Goal: Task Accomplishment & Management: Manage account settings

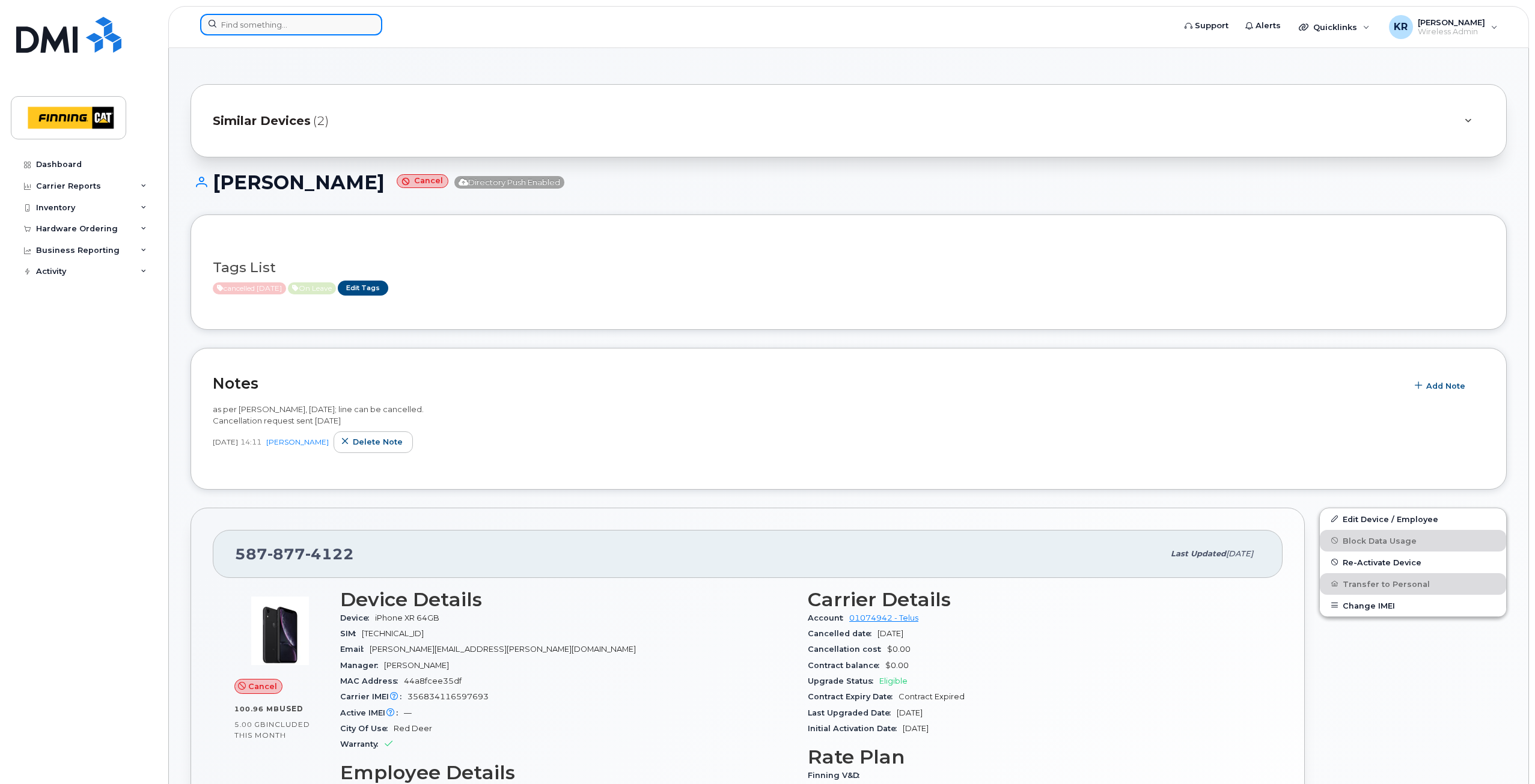
click at [275, 26] on input at bounding box center [291, 25] width 182 height 22
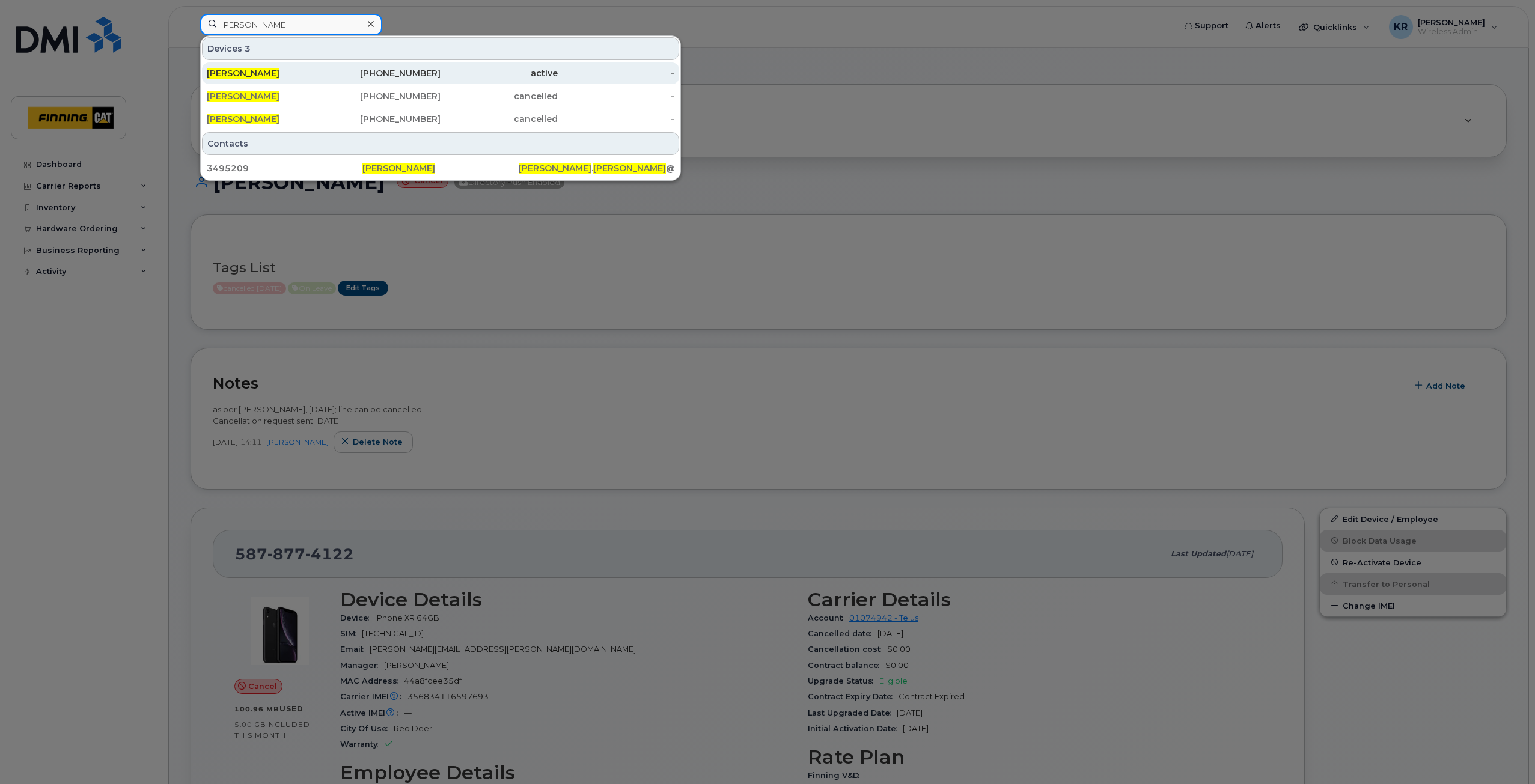
type input "[PERSON_NAME]"
click at [403, 72] on div "[PHONE_NUMBER]" at bounding box center [382, 73] width 117 height 12
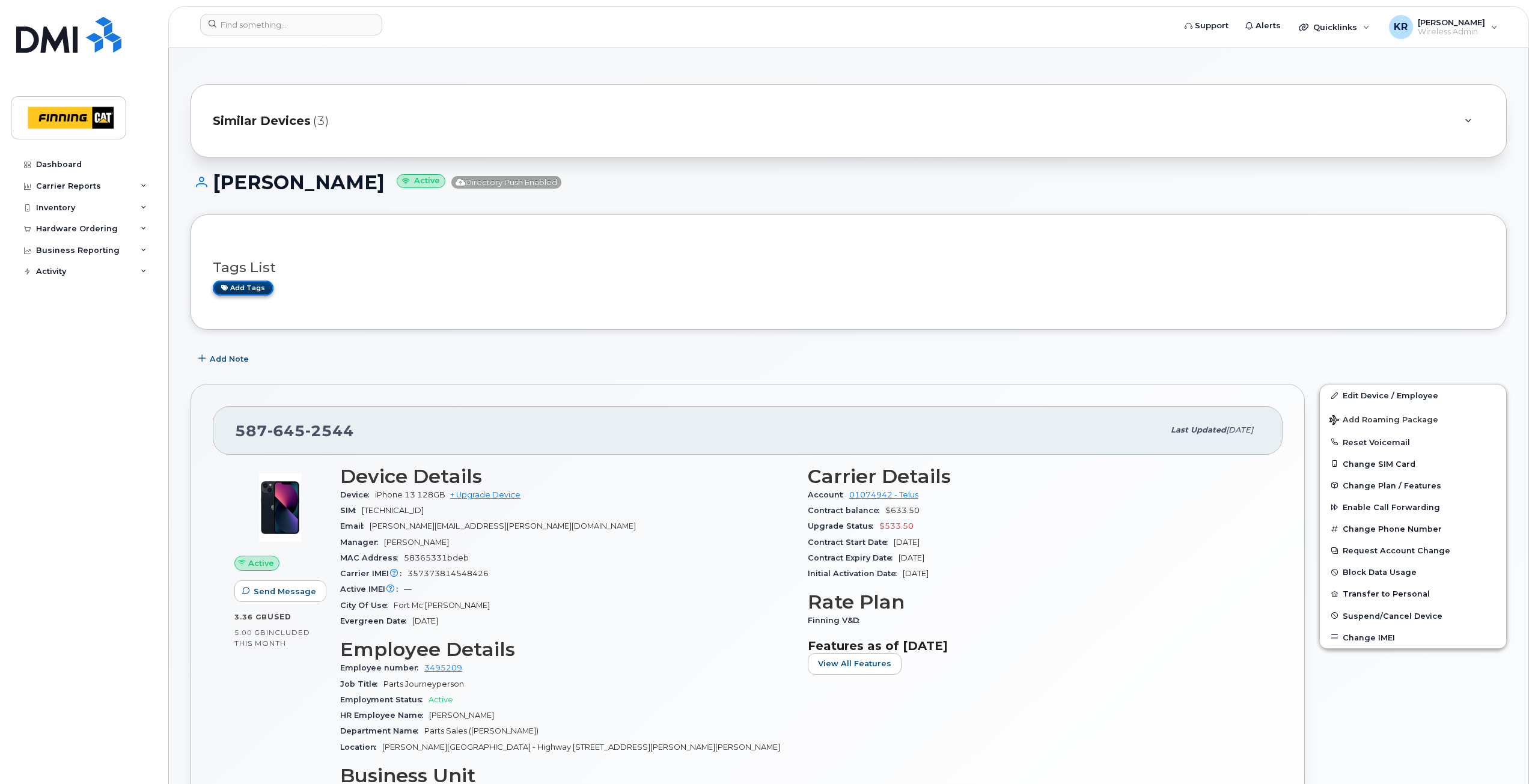
click at [260, 287] on link "Add tags" at bounding box center [243, 288] width 61 height 15
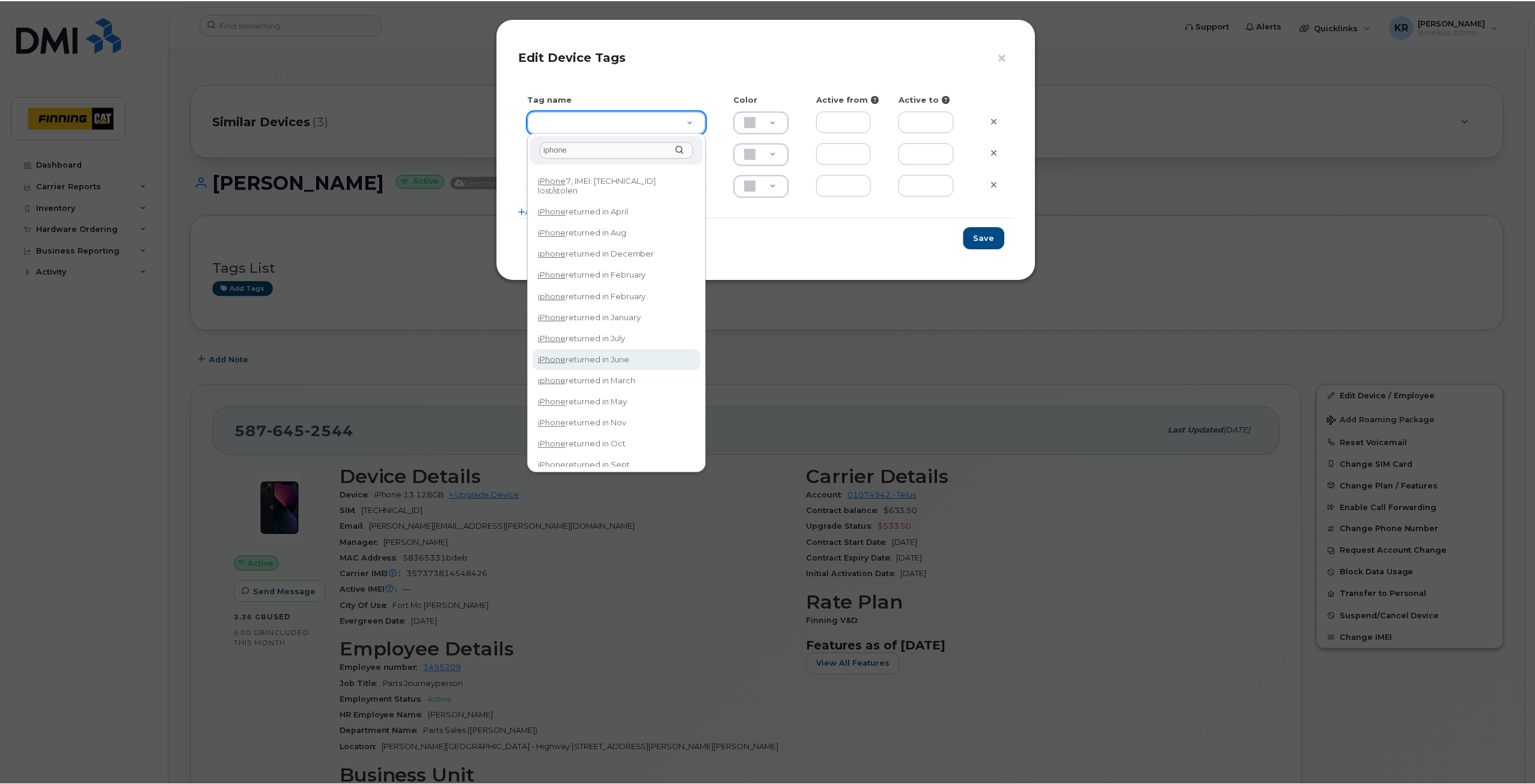
scroll to position [26, 0]
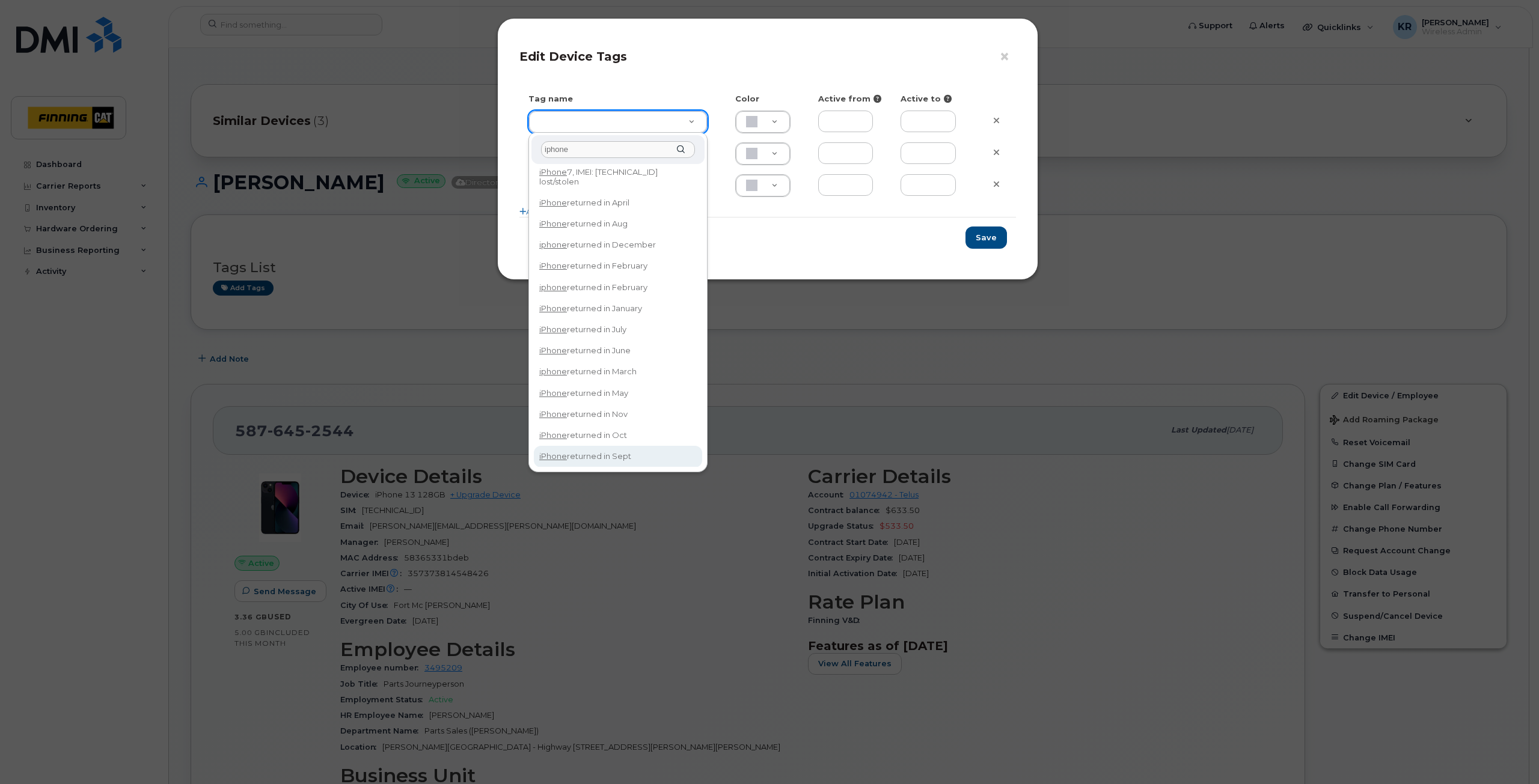
type input "iphone"
type input "iPhone returned in Sept"
type input "DFD3EE"
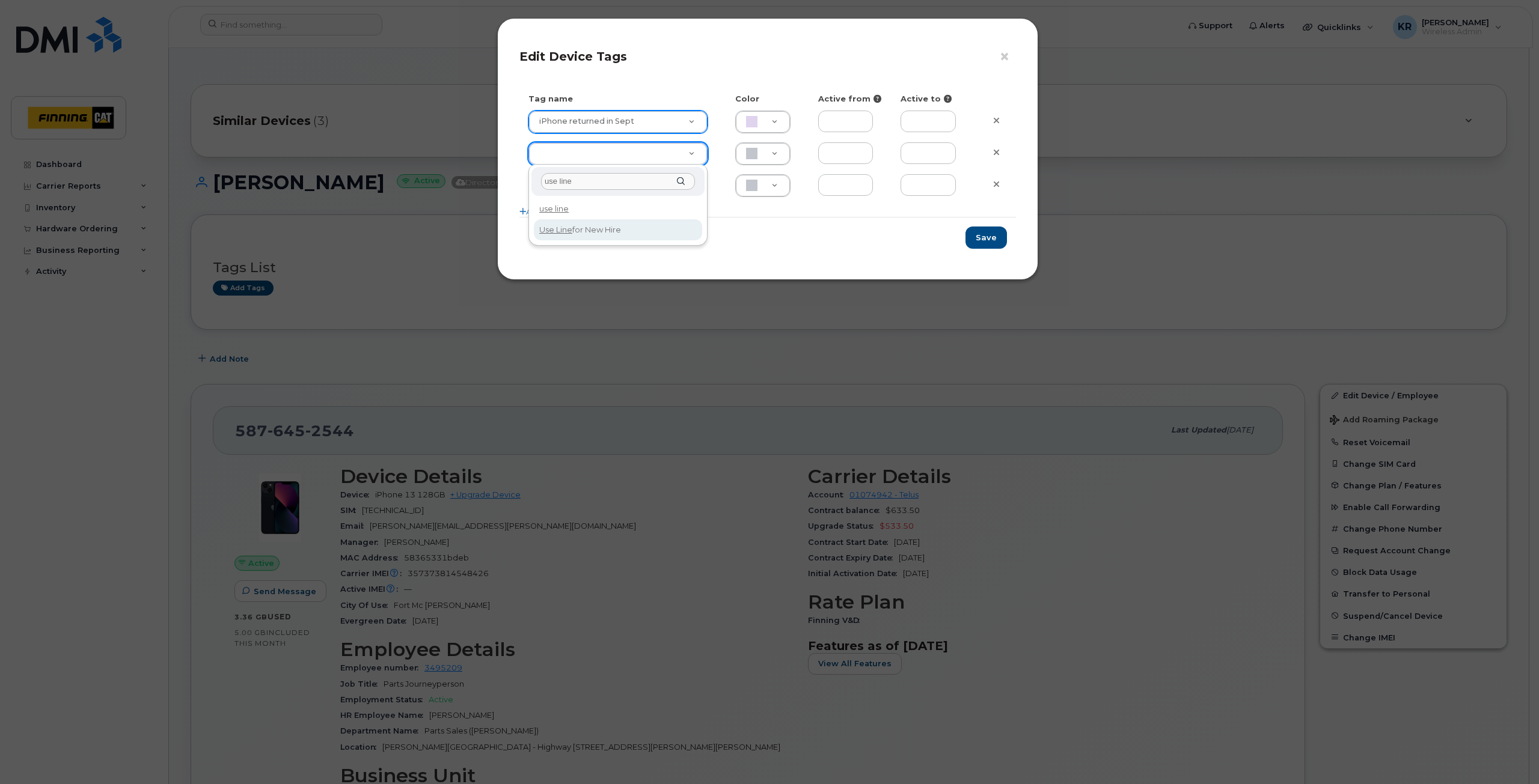
type input "use line"
type input "Use Line for New Hire"
type input "DAECC8"
click at [979, 234] on button "Save" at bounding box center [986, 238] width 41 height 22
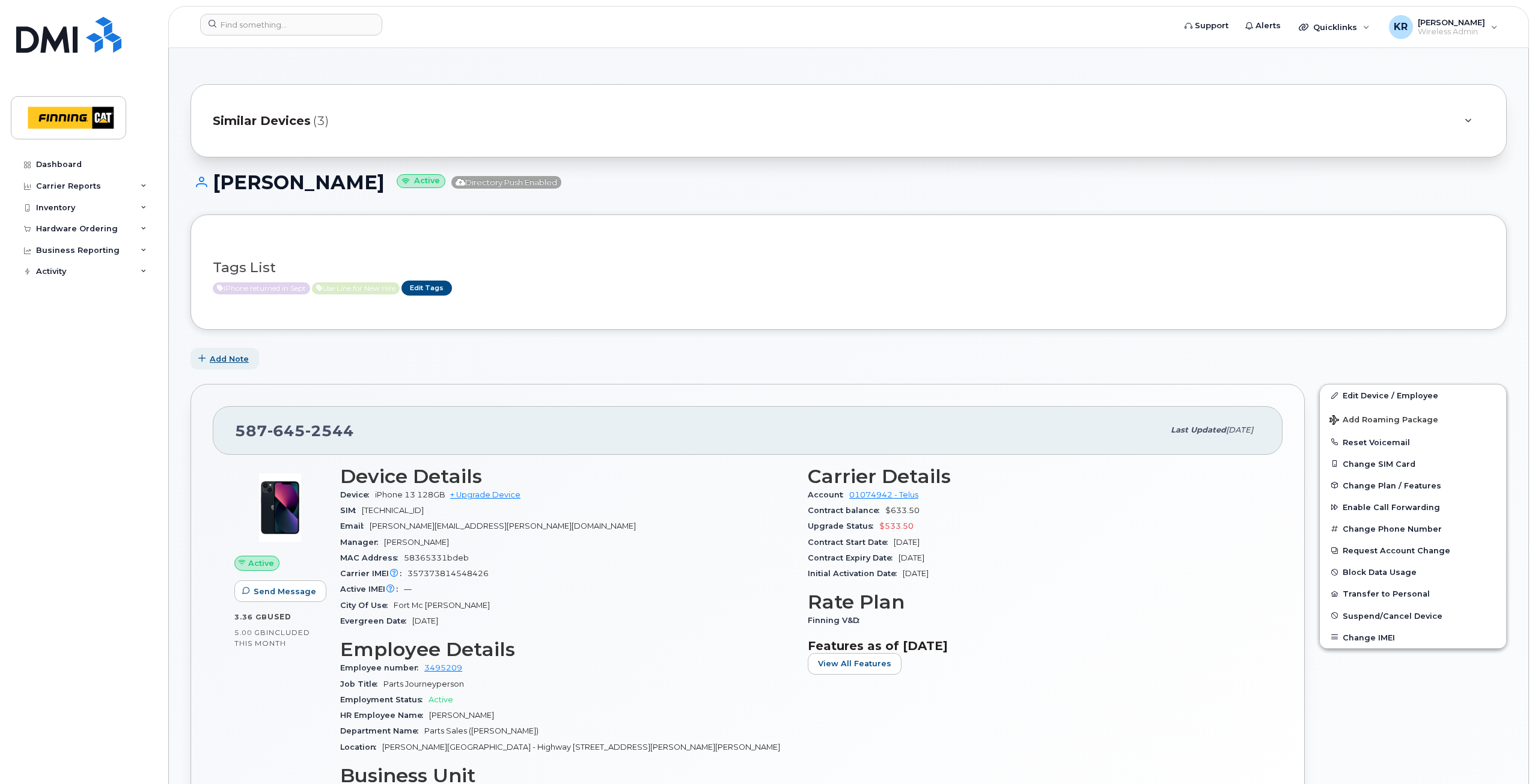
click at [230, 359] on span "Add Note" at bounding box center [229, 359] width 39 height 12
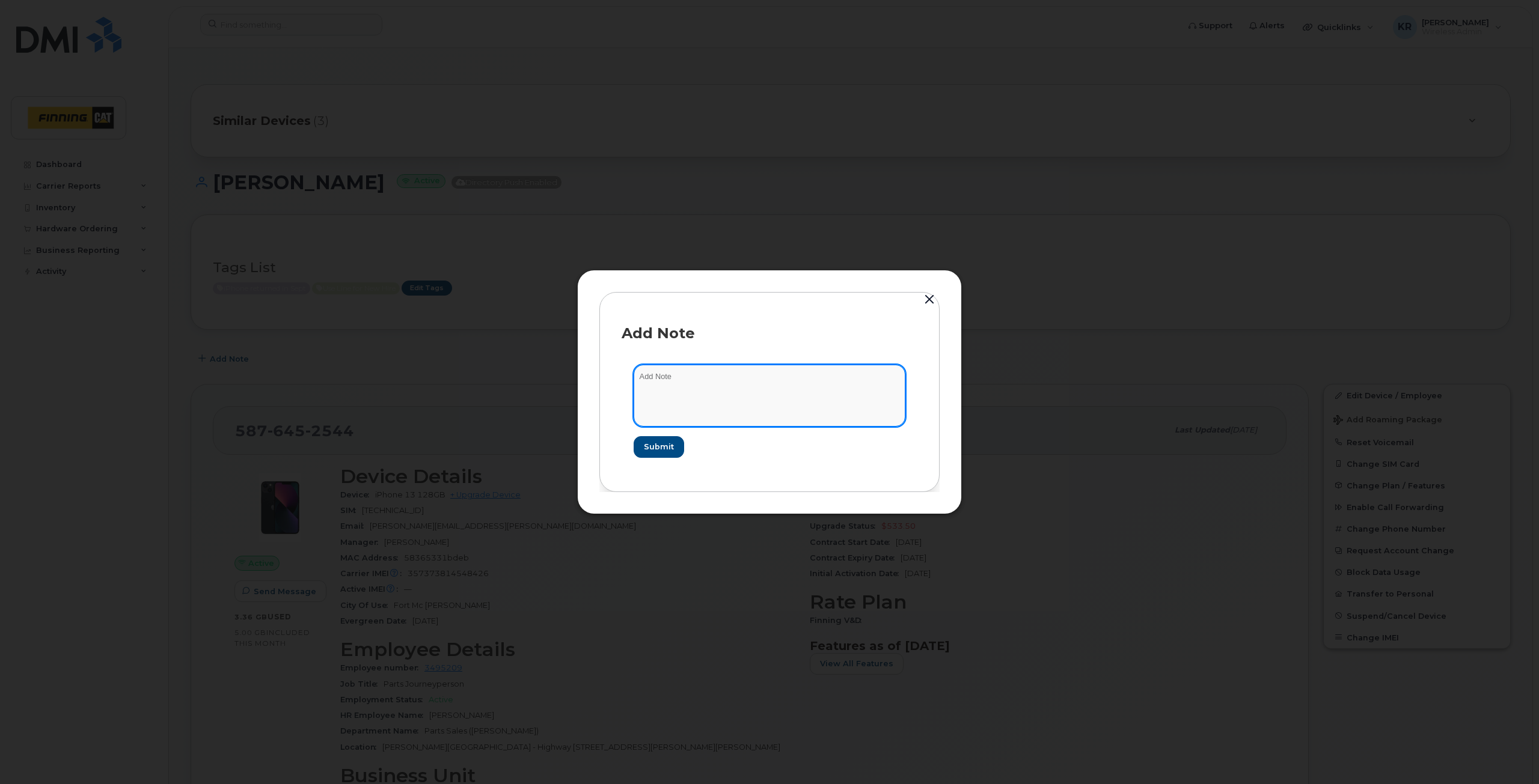
click at [655, 377] on textarea at bounding box center [769, 395] width 272 height 61
type textarea "as per manager - device returned as Kyle switched roles and no longer requires …"
click at [648, 444] on span "Submit" at bounding box center [659, 447] width 30 height 12
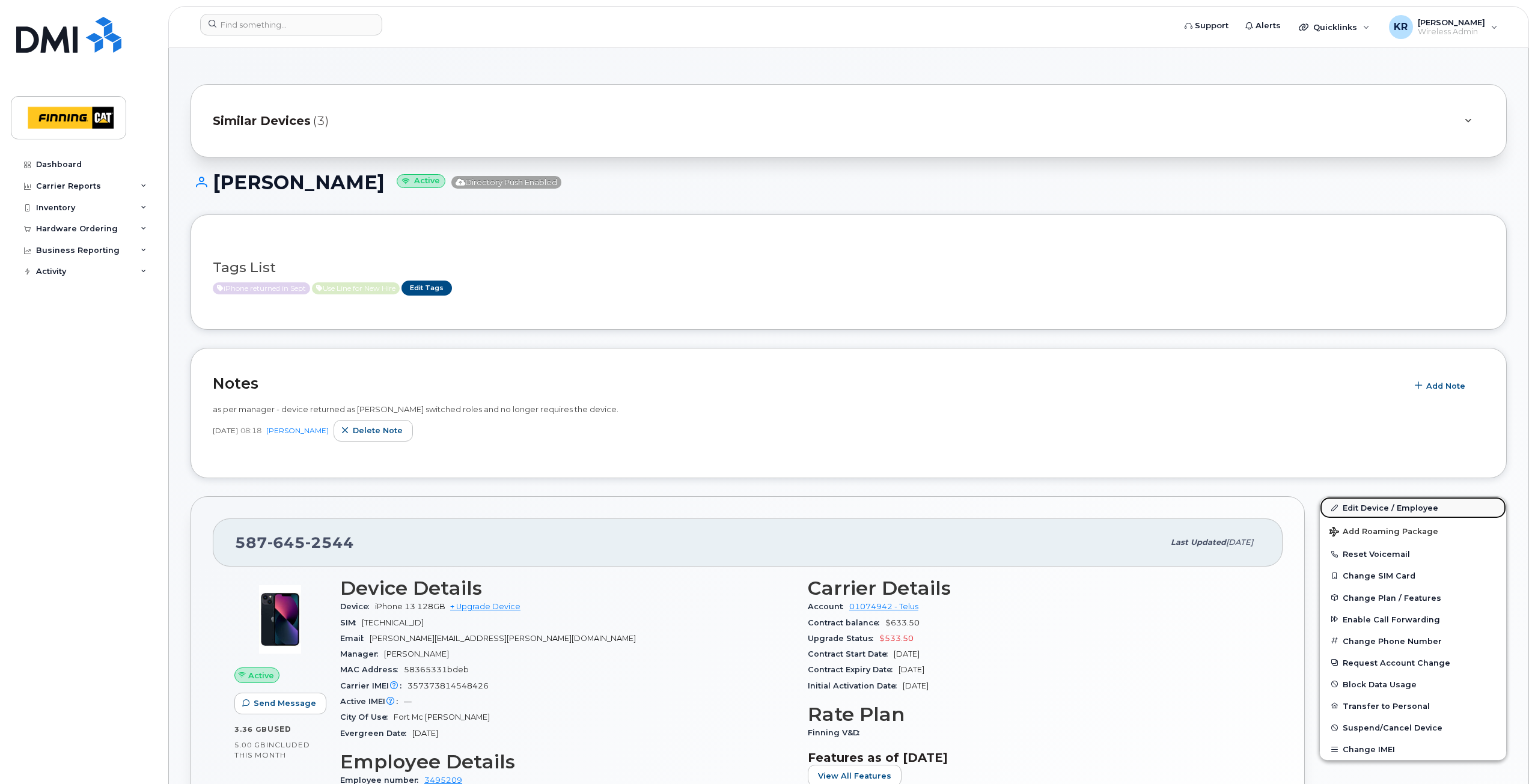
click at [1376, 507] on link "Edit Device / Employee" at bounding box center [1413, 508] width 186 height 22
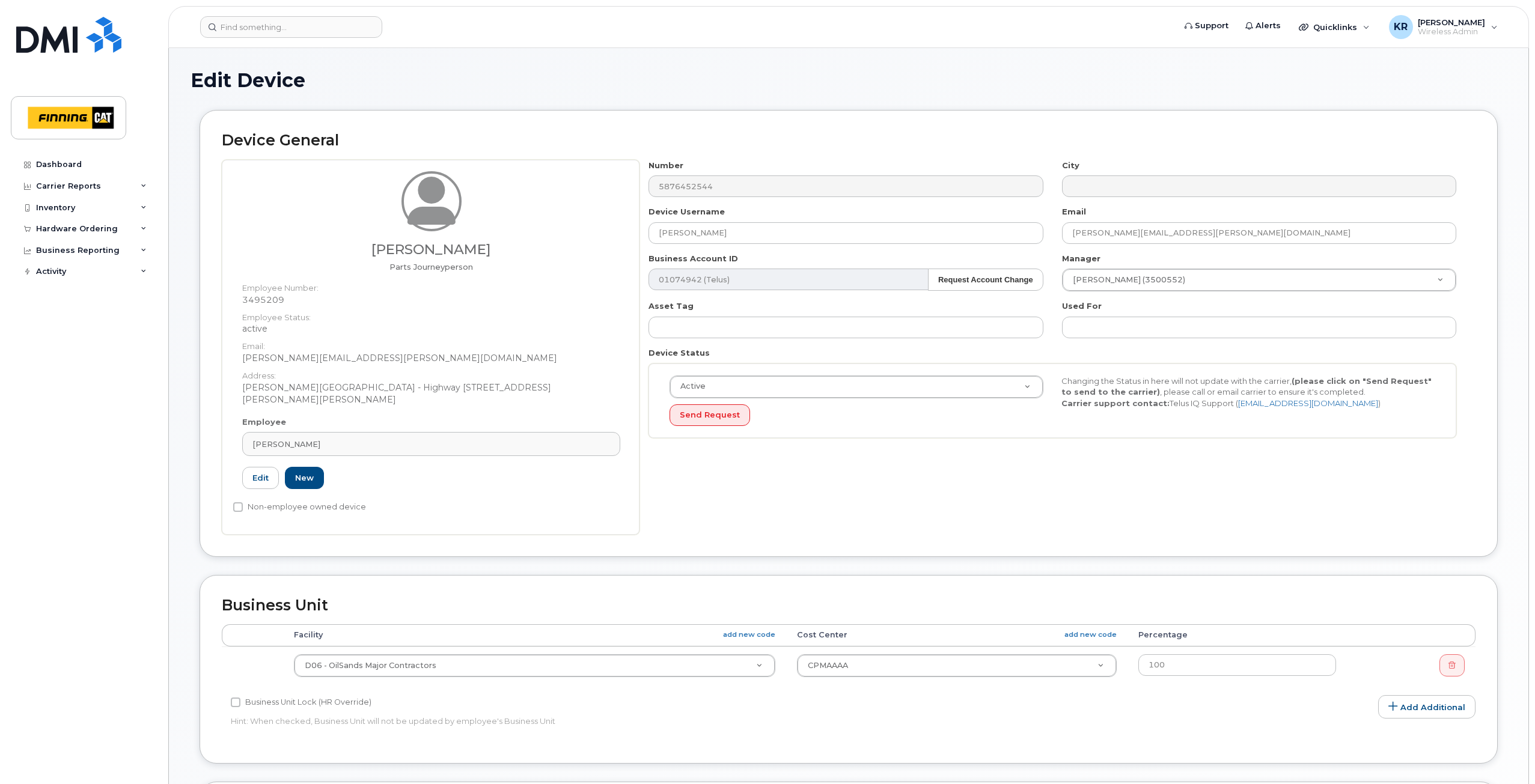
click at [803, 437] on div "Active Active Suspended Cancelled Send Request Changing the Status in here will…" at bounding box center [1052, 401] width 808 height 75
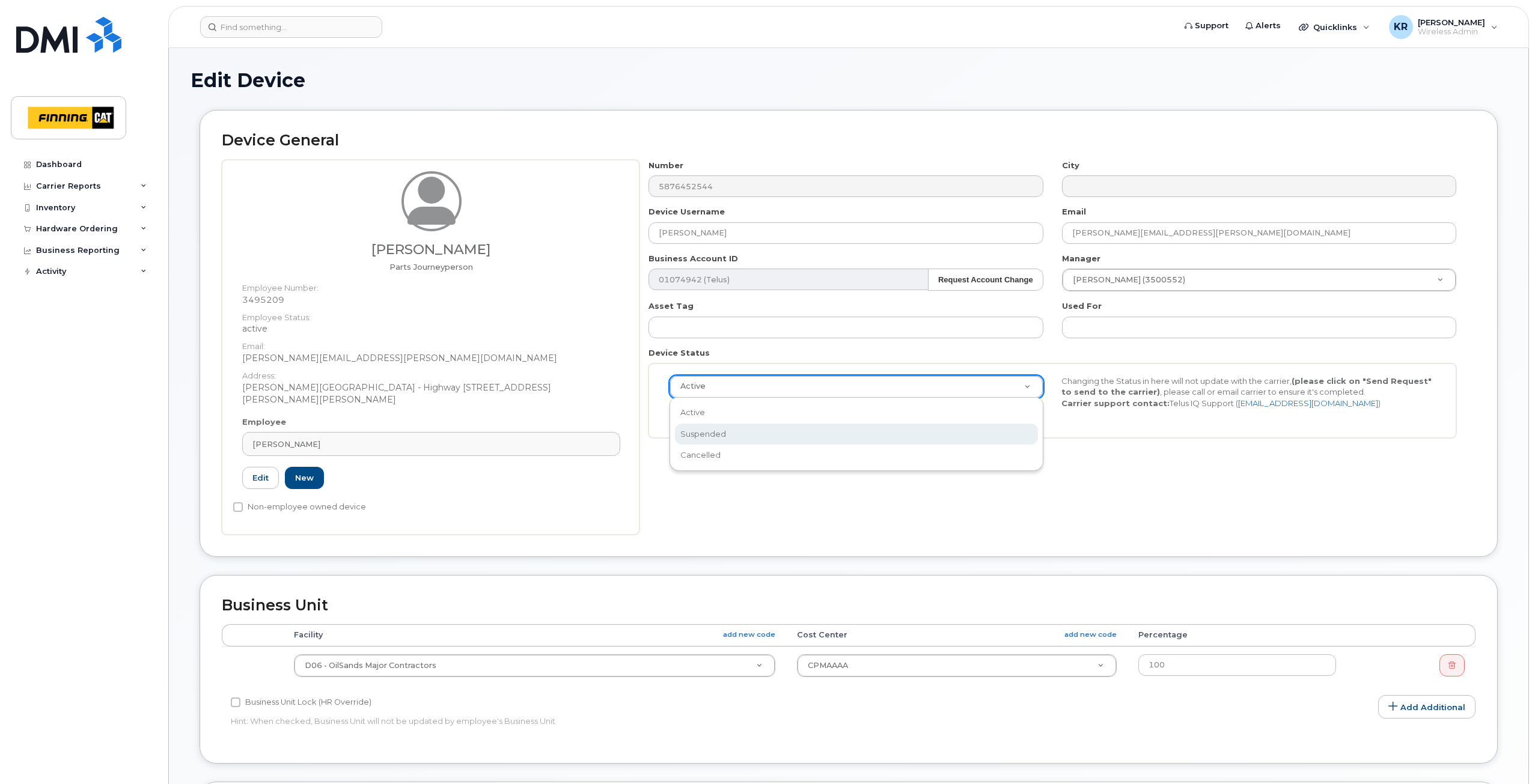
select select "suspended"
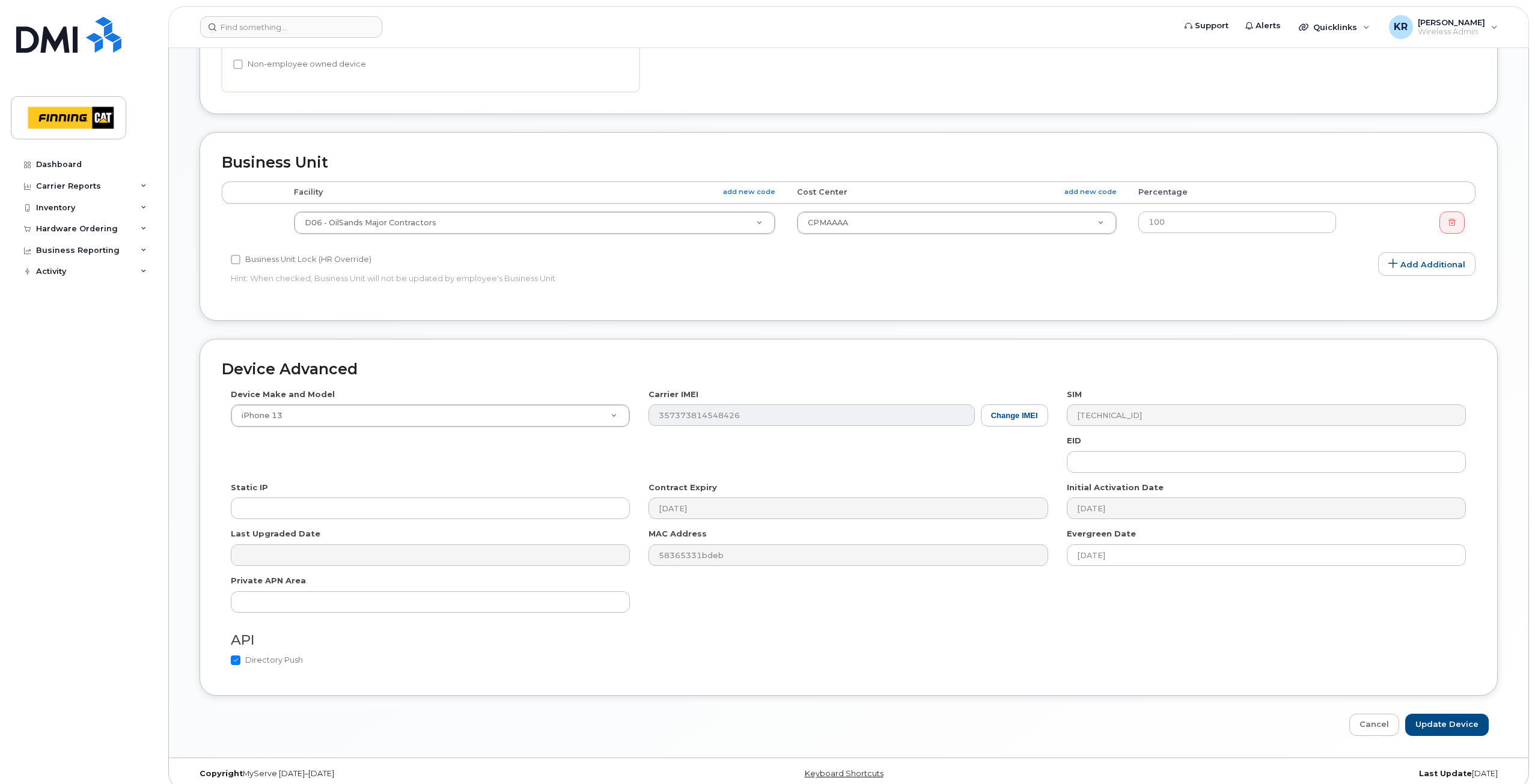
scroll to position [455, 0]
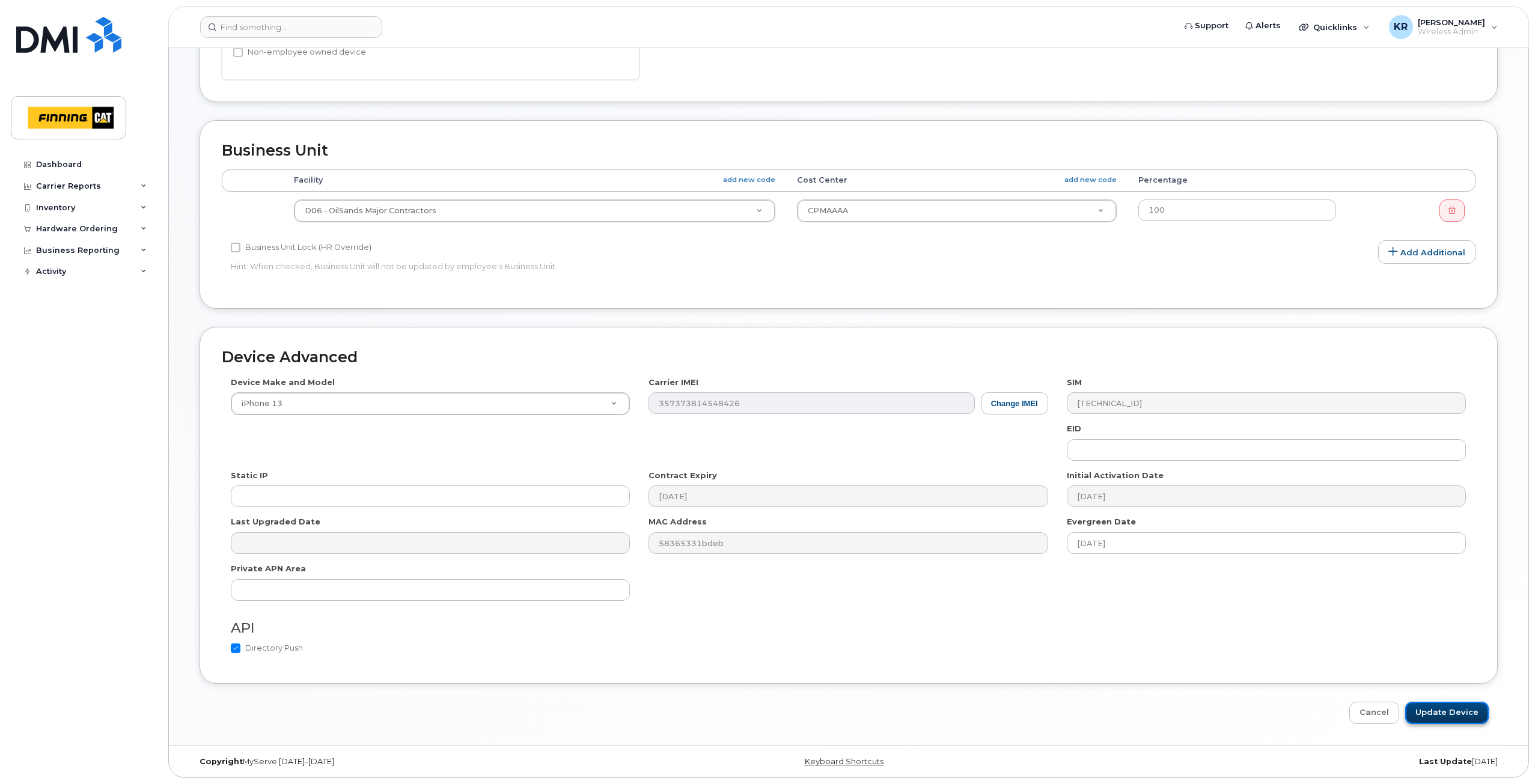
click at [1424, 711] on input "Update Device" at bounding box center [1447, 712] width 84 height 22
type input "Saving..."
